Goal: Find specific page/section: Find specific page/section

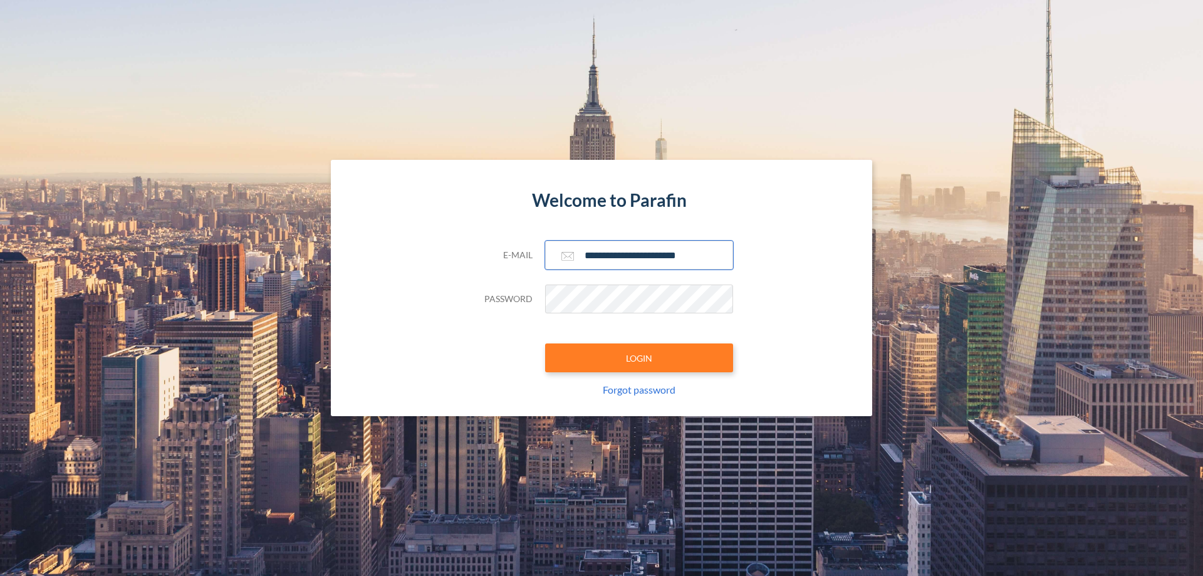
type input "**********"
click at [639, 358] on button "LOGIN" at bounding box center [639, 357] width 188 height 29
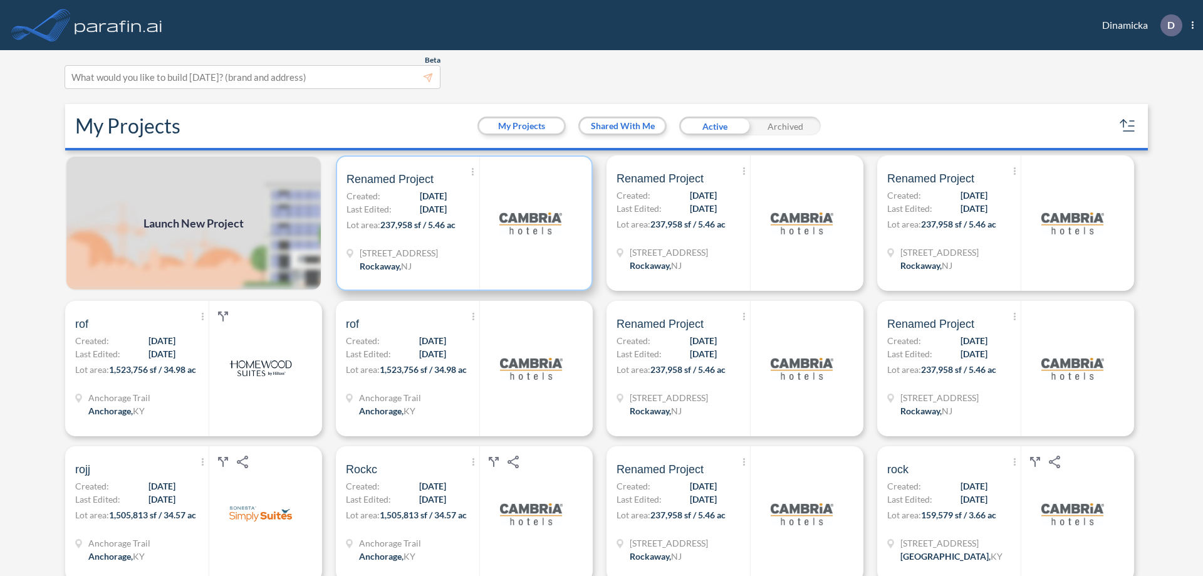
scroll to position [3, 0]
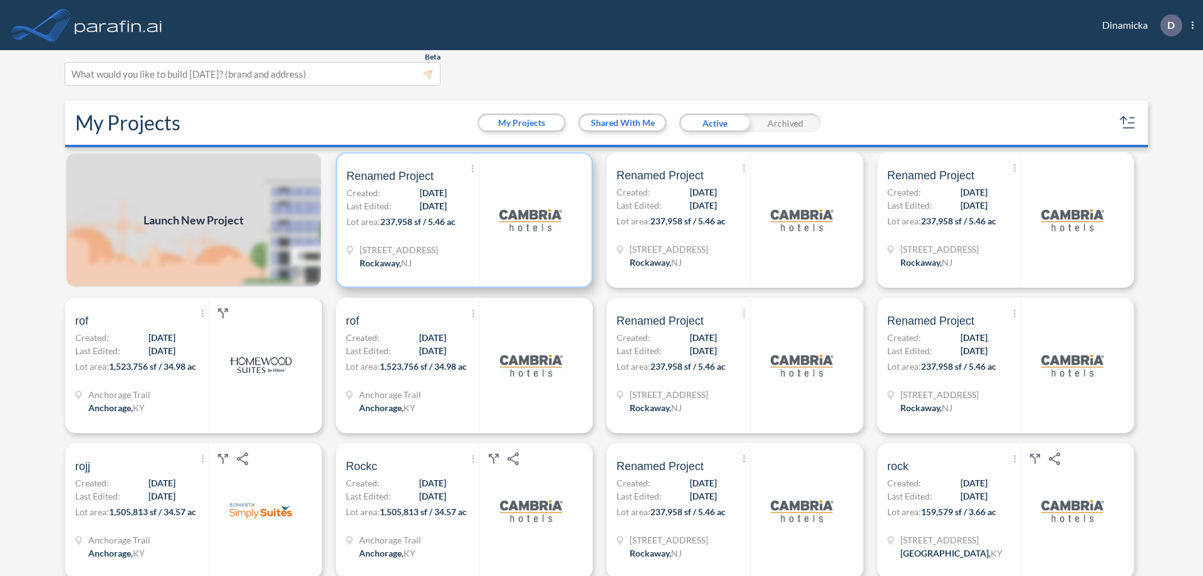
click at [462, 220] on p "Lot area: 237,958 sf / 5.46 ac" at bounding box center [413, 224] width 133 height 18
